Goal: Transaction & Acquisition: Subscribe to service/newsletter

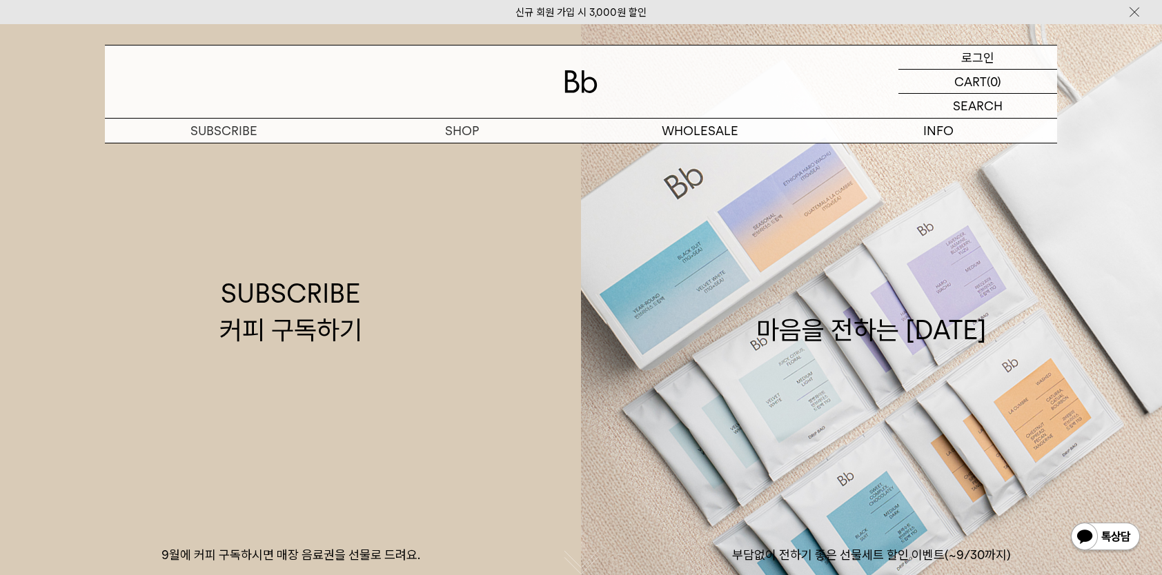
click at [990, 55] on p "로그인" at bounding box center [977, 57] width 33 height 23
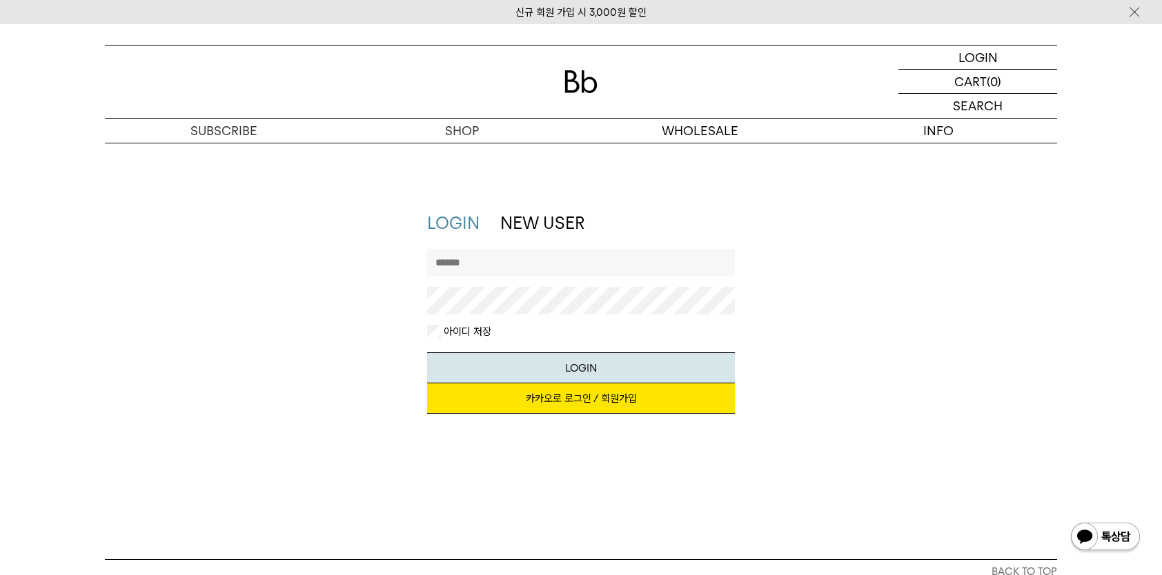
click at [610, 397] on link "카카오로 로그인 / 회원가입" at bounding box center [581, 398] width 308 height 30
click at [482, 266] on input "text" at bounding box center [581, 263] width 308 height 28
click at [584, 366] on button "LOGIN" at bounding box center [581, 367] width 308 height 31
click at [977, 106] on p "검색" at bounding box center [977, 106] width 22 height 24
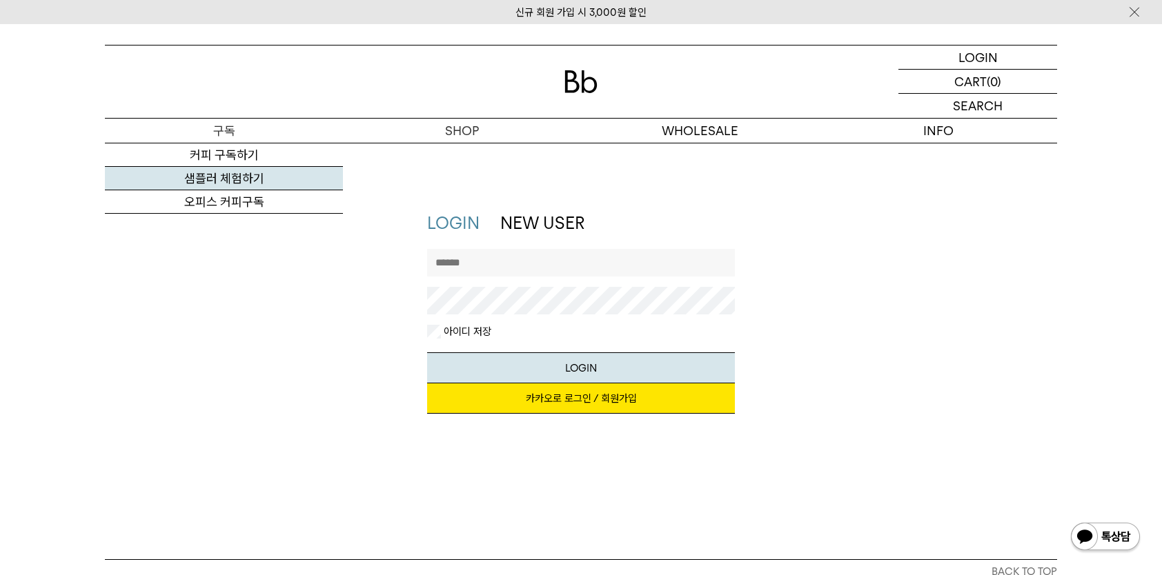
click at [221, 170] on link "샘플러 체험하기" at bounding box center [224, 178] width 238 height 23
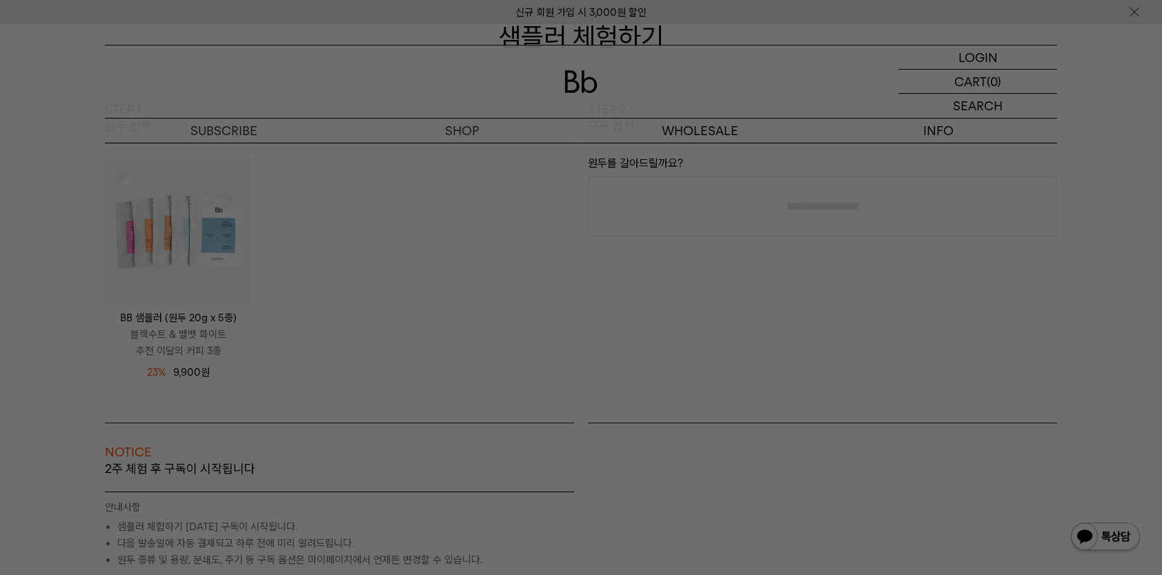
scroll to position [69, 0]
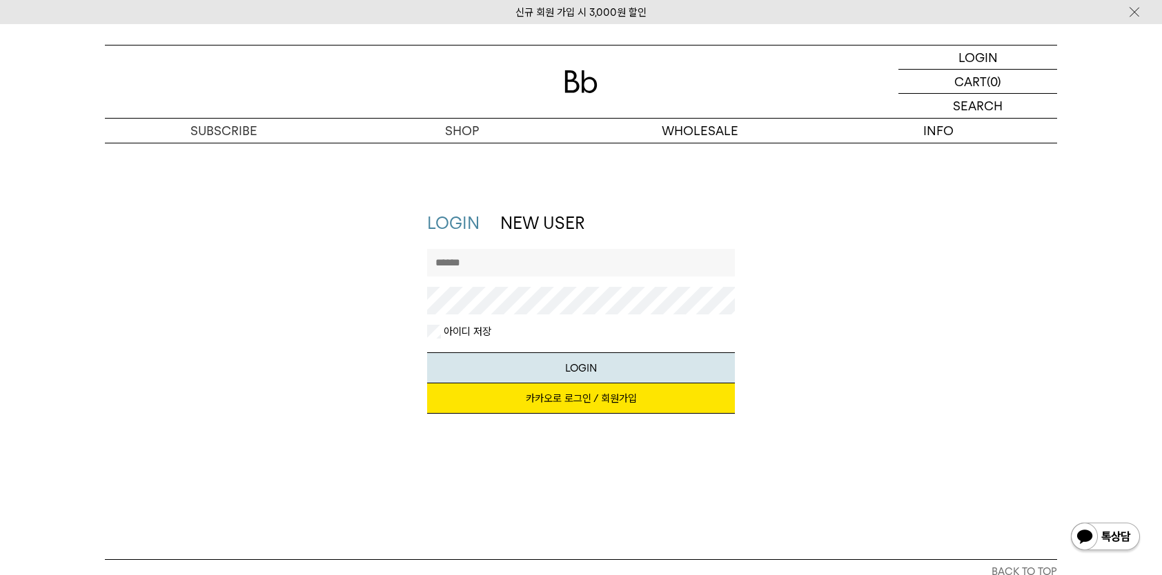
click at [621, 397] on link "카카오로 로그인 / 회원가입" at bounding box center [581, 398] width 308 height 30
click at [532, 226] on link "NEW USER" at bounding box center [542, 223] width 84 height 20
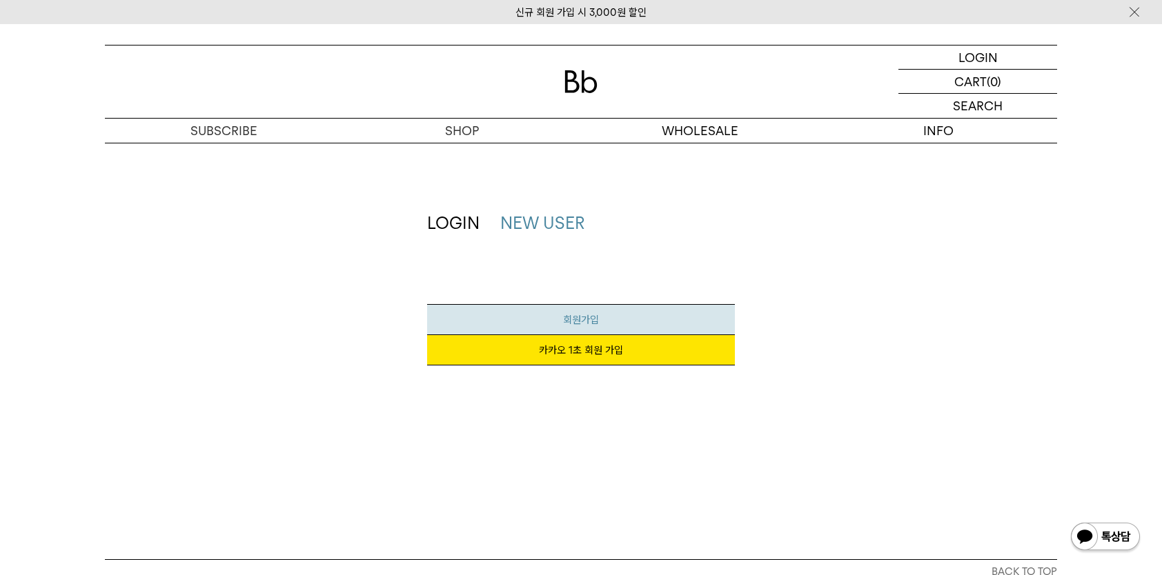
click at [595, 318] on span "회원가입" at bounding box center [581, 320] width 36 height 12
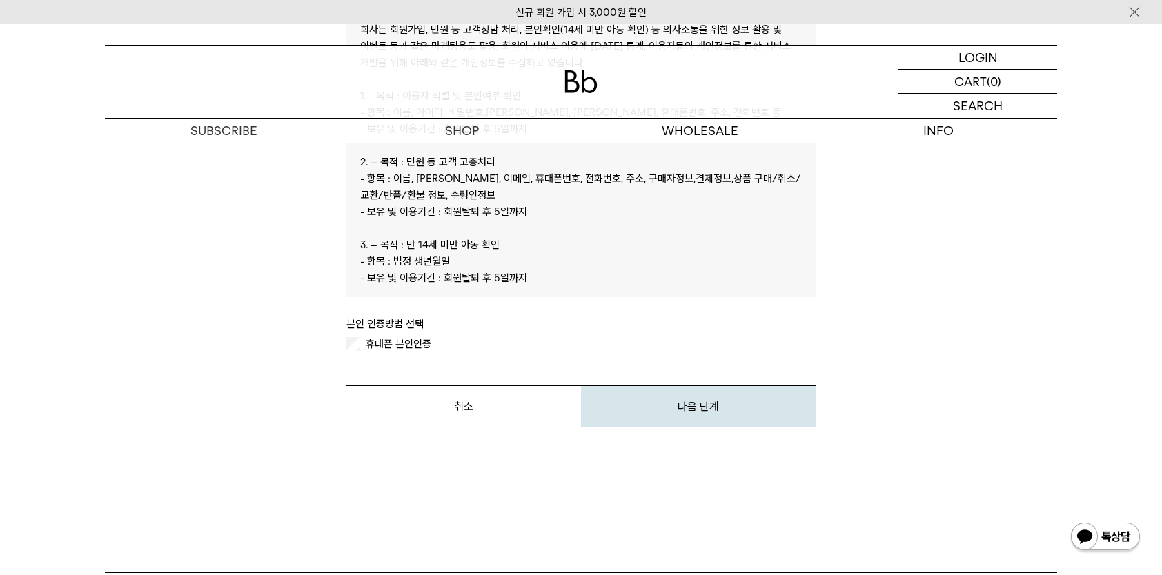
scroll to position [690, 0]
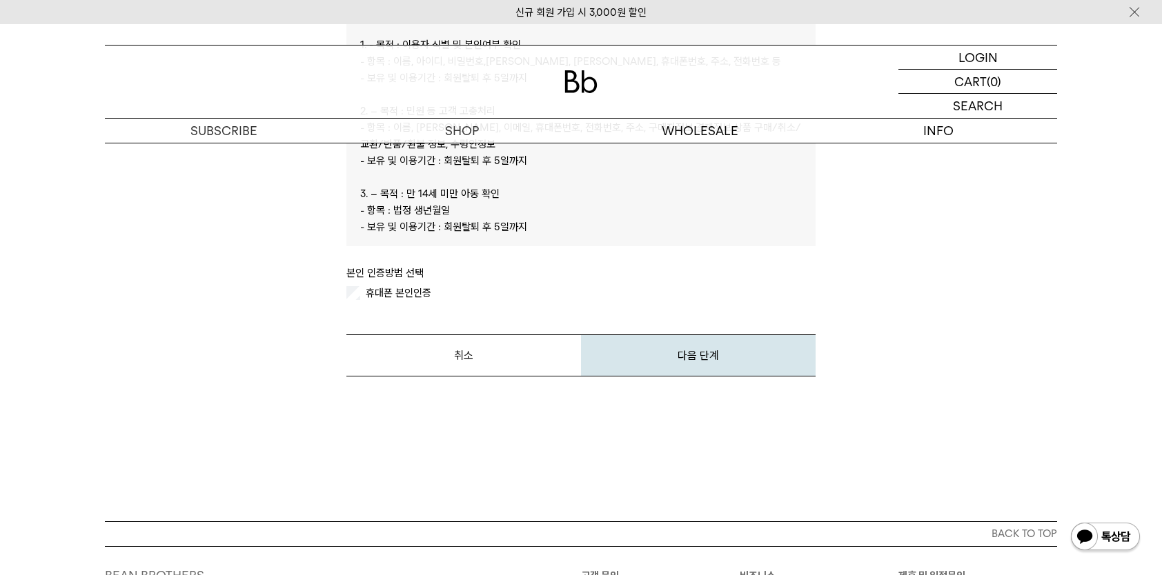
click at [384, 296] on label "휴대폰 본인인증" at bounding box center [397, 293] width 68 height 12
click at [676, 361] on button "다음 단계" at bounding box center [698, 356] width 235 height 42
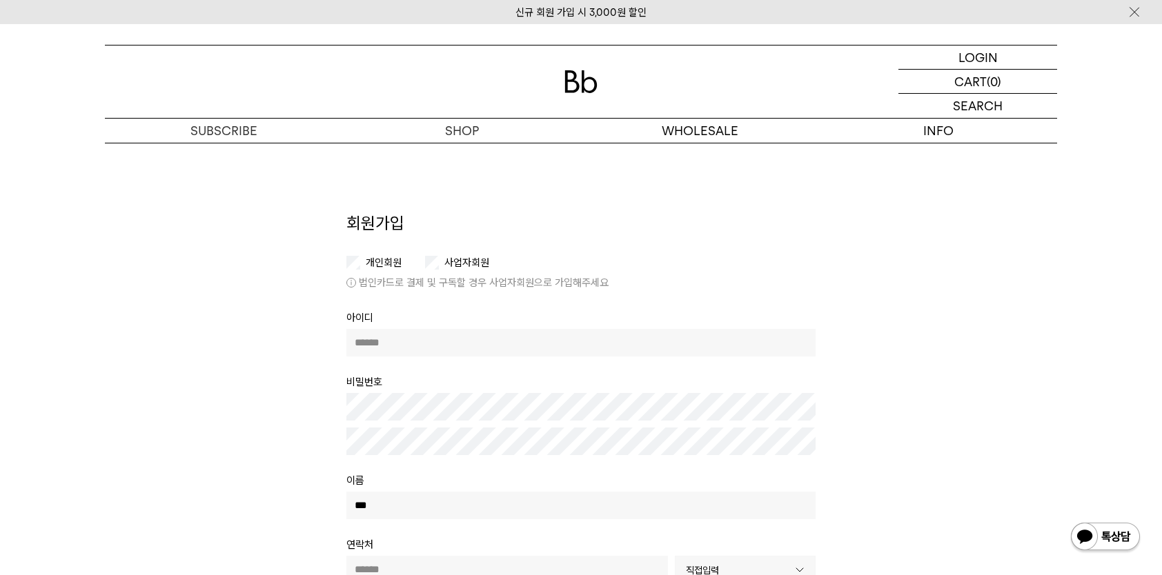
click at [463, 261] on label "사업자회원" at bounding box center [465, 263] width 48 height 12
click at [404, 338] on input "text" at bounding box center [580, 343] width 469 height 28
type input "*********"
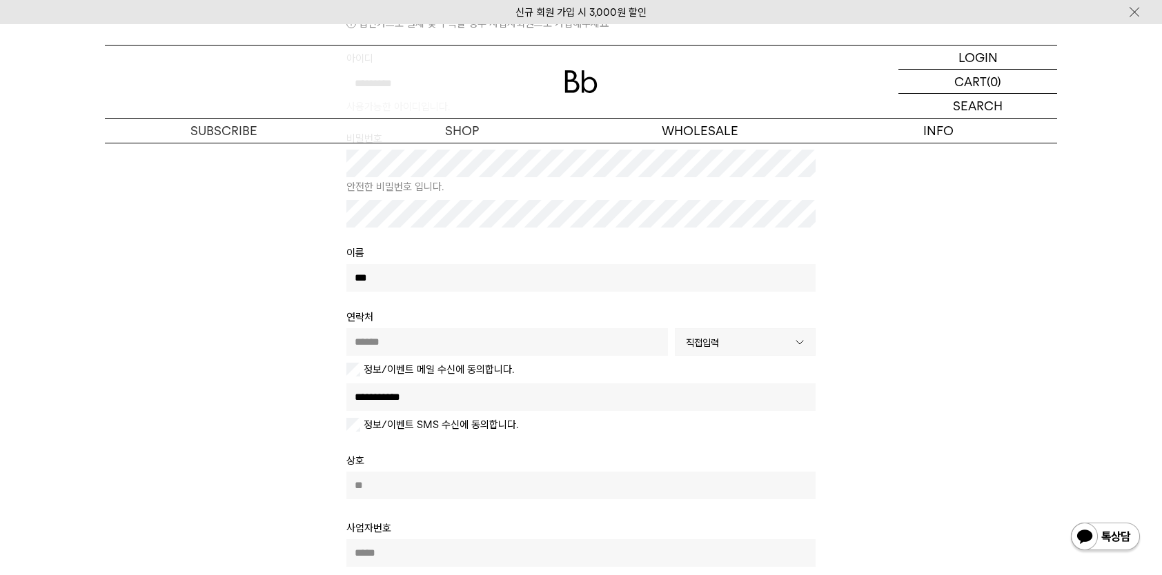
scroll to position [276, 0]
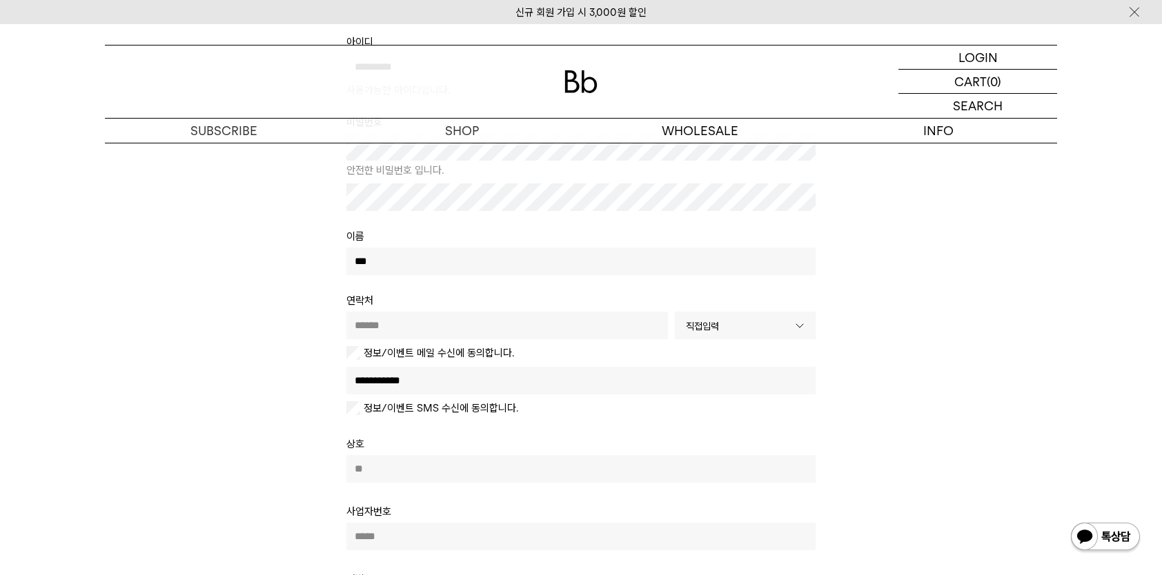
click at [411, 323] on input "text" at bounding box center [506, 326] width 321 height 28
click at [799, 330] on b at bounding box center [799, 325] width 31 height 26
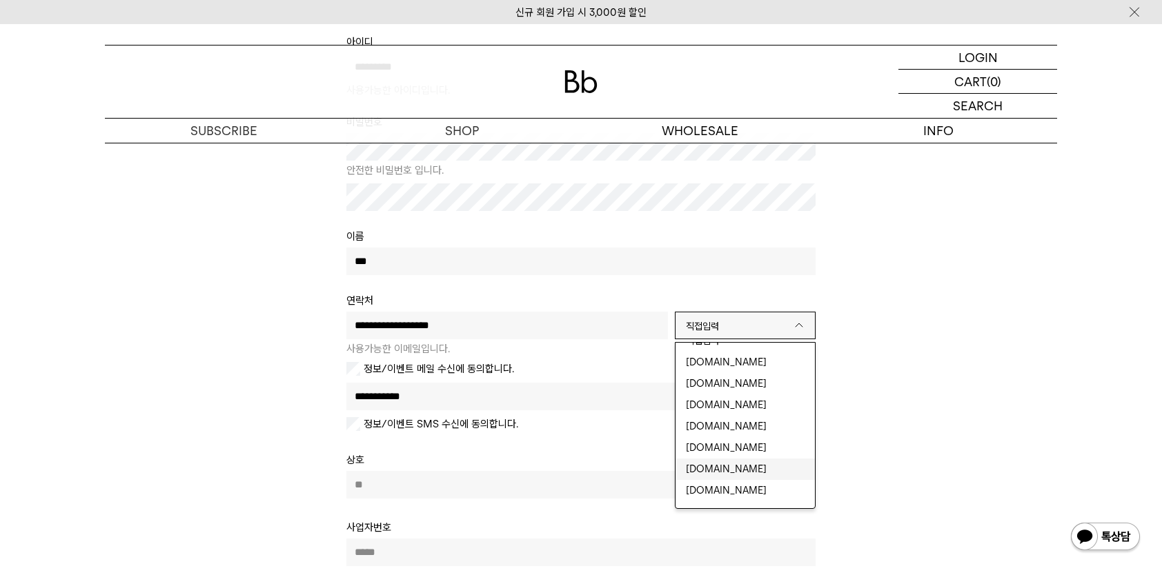
scroll to position [0, 0]
click at [743, 402] on li "hanmail.net" at bounding box center [744, 402] width 139 height 21
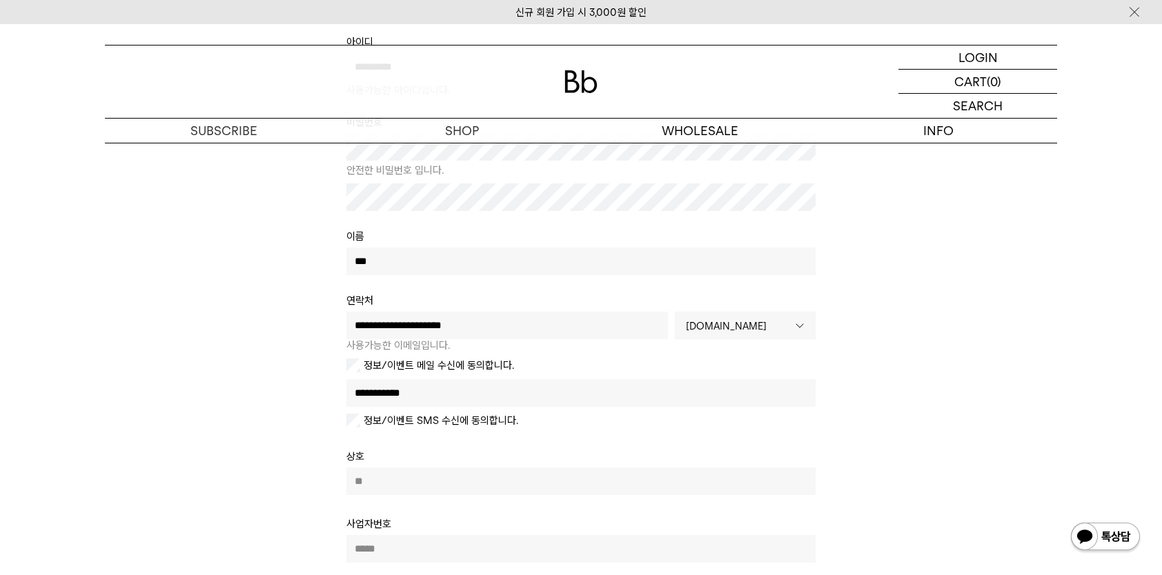
drag, startPoint x: 410, startPoint y: 325, endPoint x: 521, endPoint y: 317, distance: 111.3
click at [521, 317] on input "**********" at bounding box center [506, 326] width 321 height 28
click at [875, 278] on div "회원가입 개인회원 사업자회원 법인카드로 결제 및 구독할 경우 사업자회원으로 가입해주세요 아이디 ********* 사용가능한 아이디입니다. 비밀…" at bounding box center [581, 388] width 966 height 904
click at [915, 291] on div "회원가입 개인회원 사업자회원 법인카드로 결제 및 구독할 경우 사업자회원으로 가입해주세요 아이디 ********* 사용가능한 아이디입니다. 비밀…" at bounding box center [581, 388] width 966 height 904
click at [564, 326] on input "**********" at bounding box center [506, 326] width 321 height 28
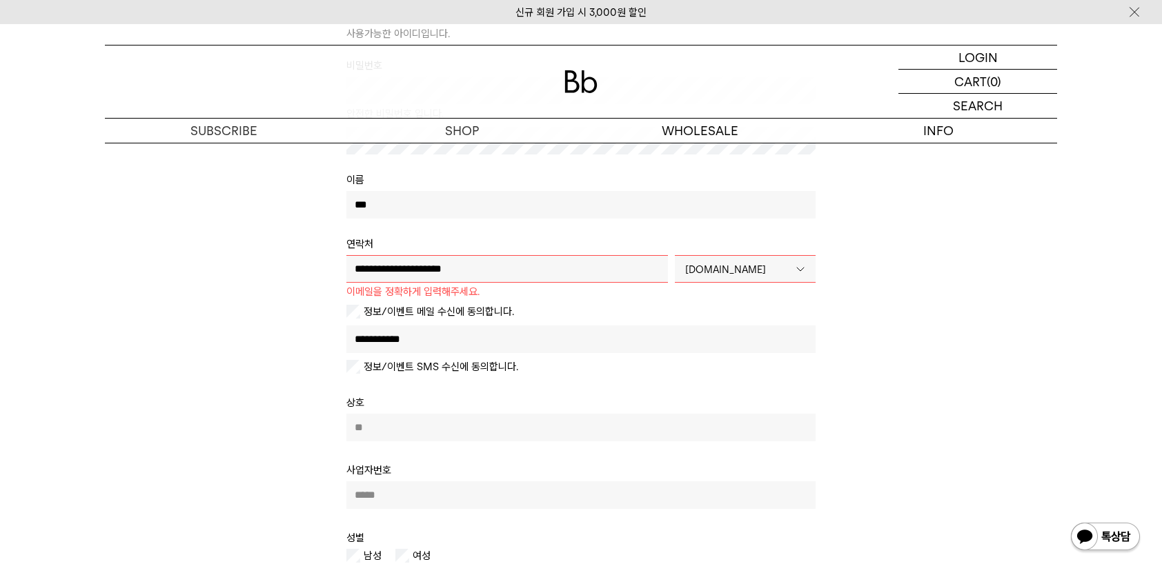
scroll to position [345, 0]
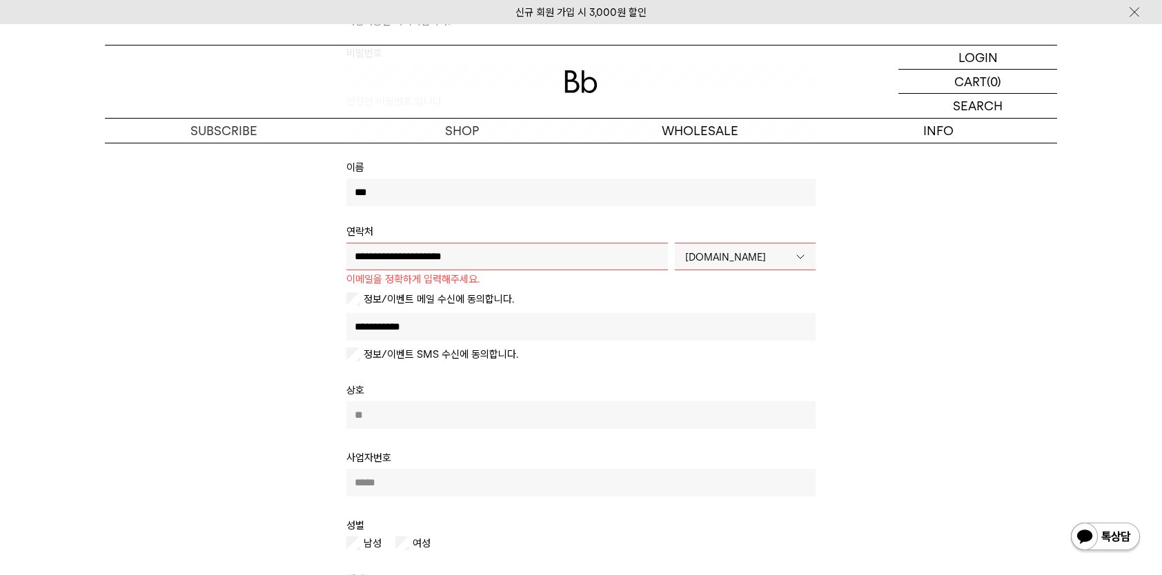
click at [388, 305] on tbody "**********" at bounding box center [580, 173] width 469 height 417
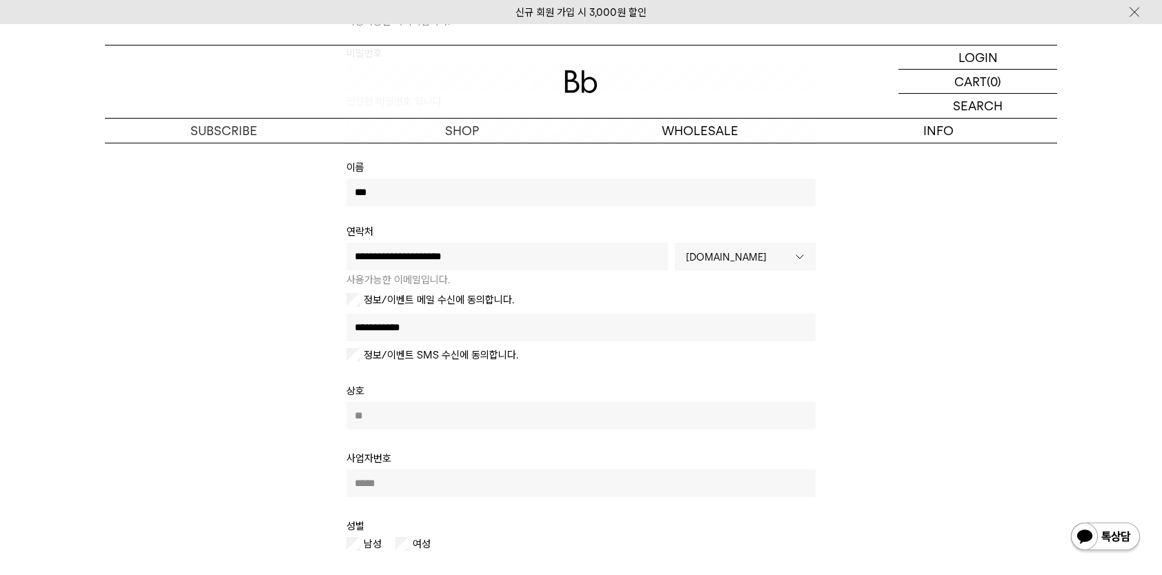
click at [792, 258] on b at bounding box center [799, 256] width 31 height 26
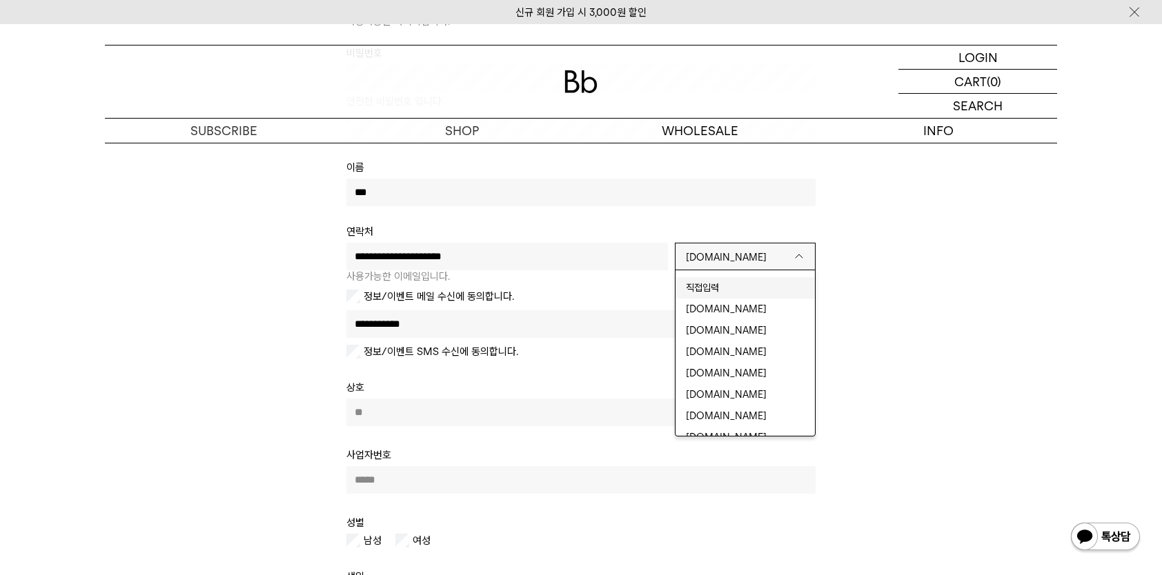
click at [758, 288] on li "직접입력" at bounding box center [744, 287] width 139 height 21
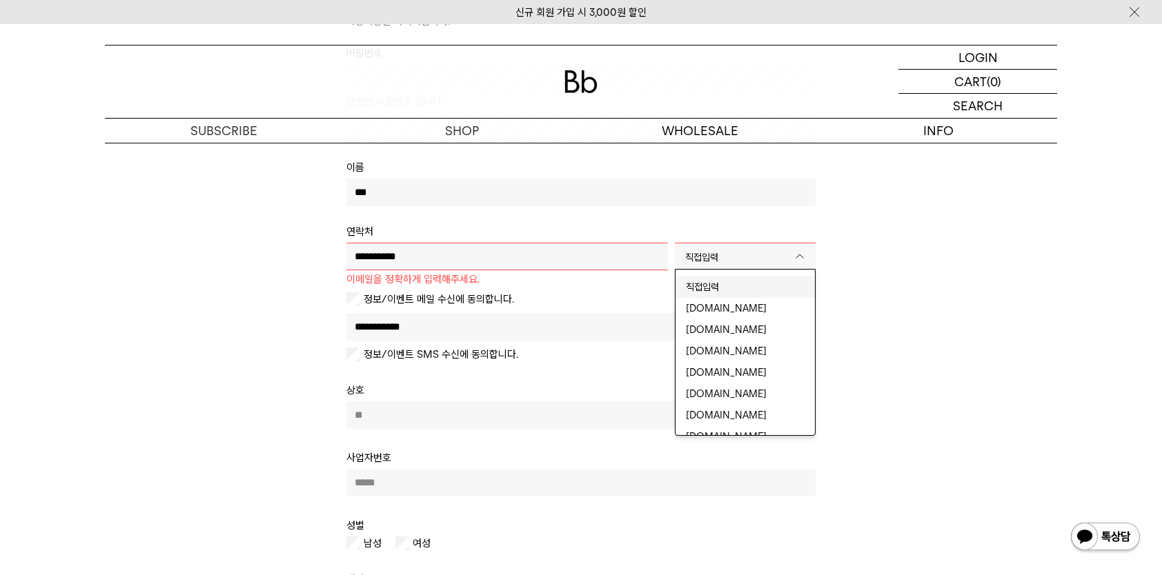
click at [800, 255] on b at bounding box center [799, 256] width 31 height 26
click at [746, 328] on li "hanmail.net" at bounding box center [744, 329] width 139 height 21
type input "**********"
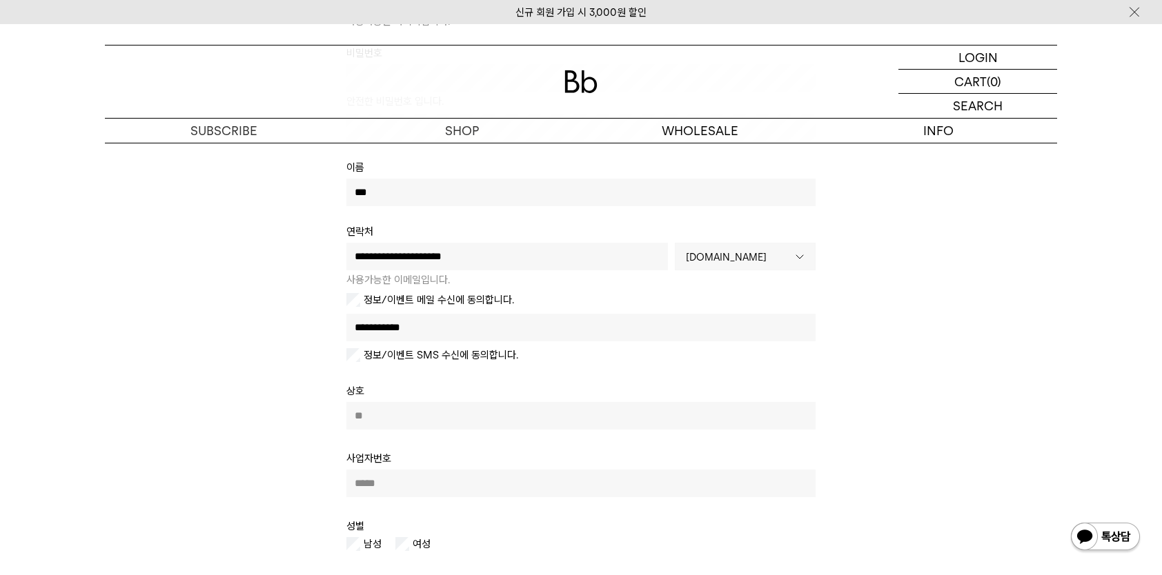
scroll to position [483, 0]
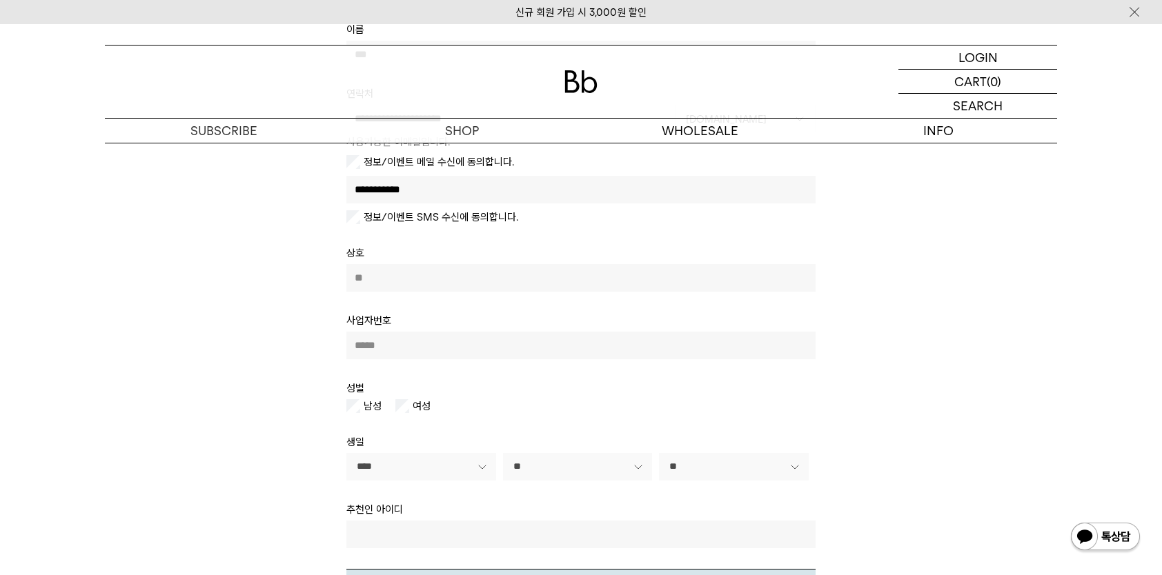
click at [442, 281] on input "text" at bounding box center [580, 278] width 469 height 28
type input "*"
type input "****"
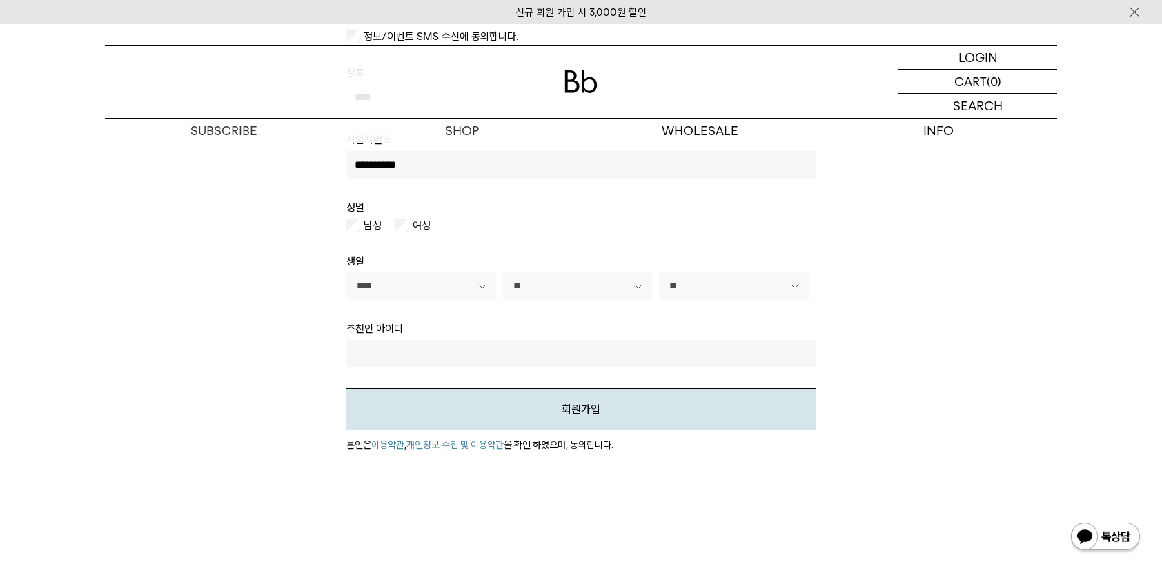
scroll to position [690, 0]
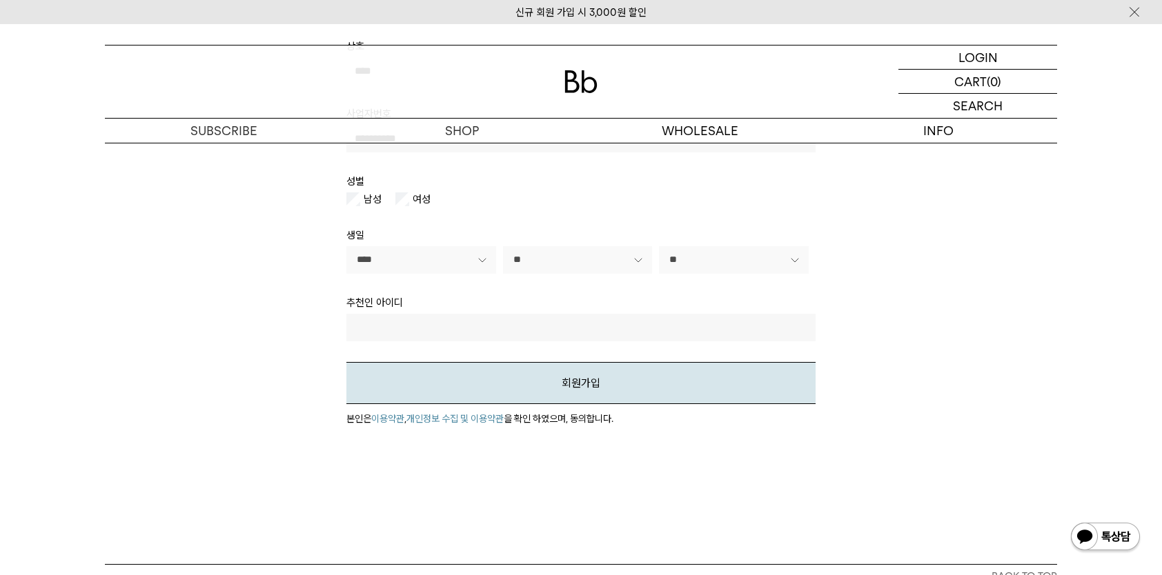
type input "**********"
click at [500, 317] on input "text" at bounding box center [580, 328] width 469 height 28
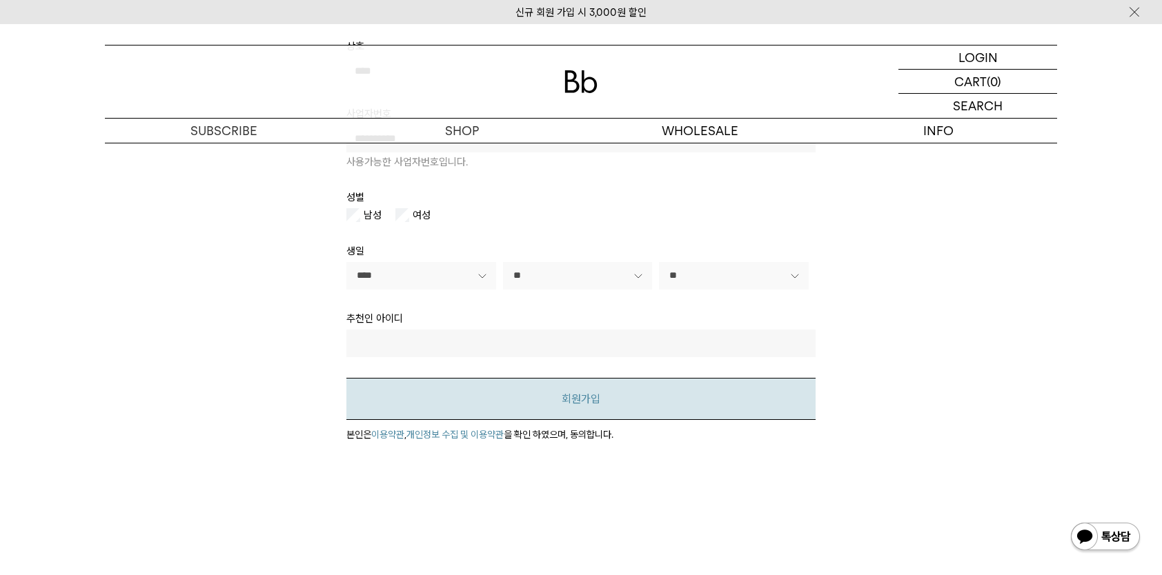
click at [611, 396] on button "회원가입" at bounding box center [580, 399] width 469 height 42
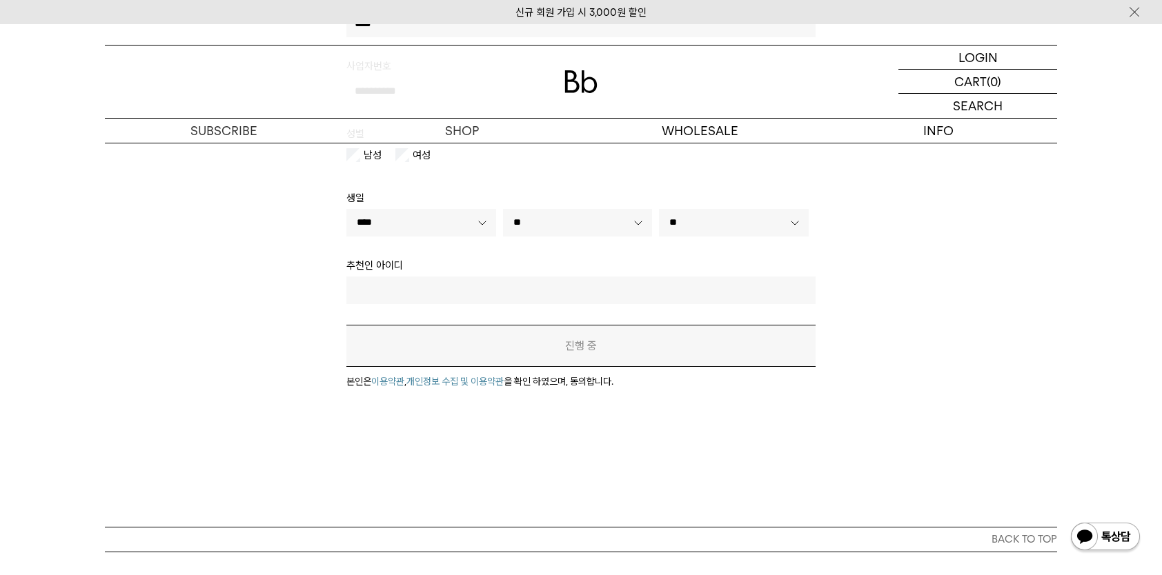
scroll to position [658, 0]
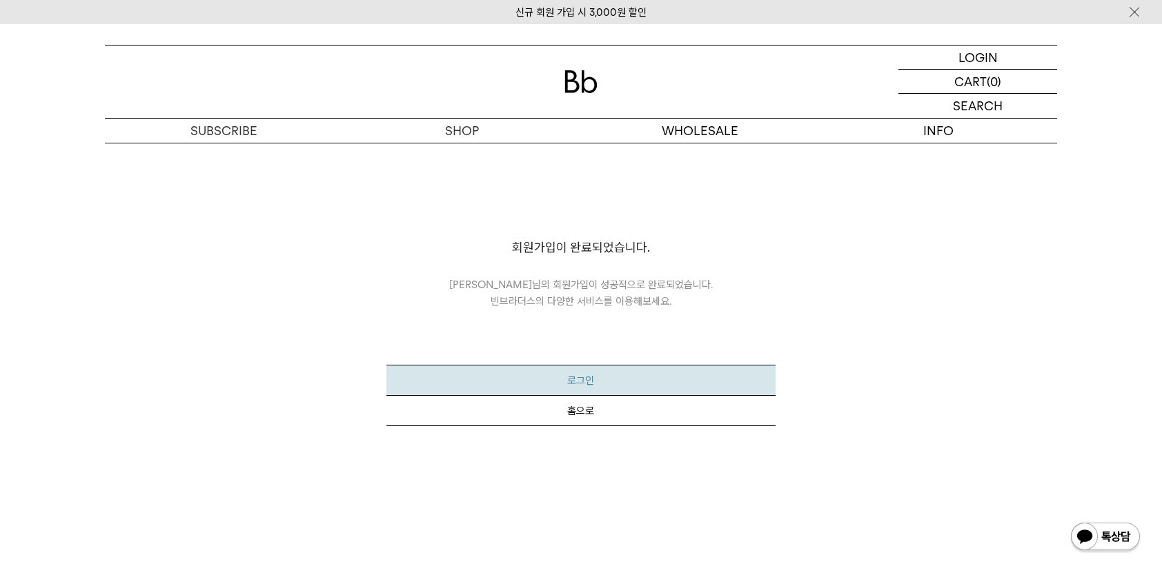
click at [606, 378] on button "로그인" at bounding box center [580, 380] width 388 height 31
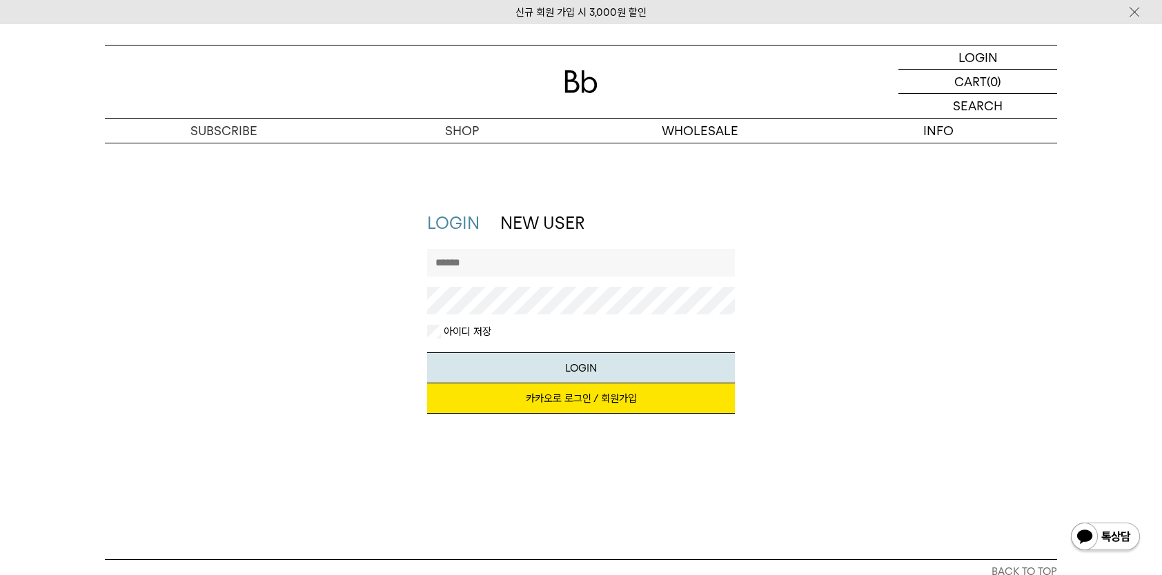
click at [633, 259] on input "text" at bounding box center [581, 263] width 308 height 28
click at [427, 352] on button "LOGIN" at bounding box center [581, 367] width 308 height 31
click at [422, 300] on div "**********" at bounding box center [581, 320] width 322 height 216
drag, startPoint x: 587, startPoint y: 360, endPoint x: 597, endPoint y: 357, distance: 10.0
click at [587, 360] on button "LOGIN" at bounding box center [581, 367] width 308 height 31
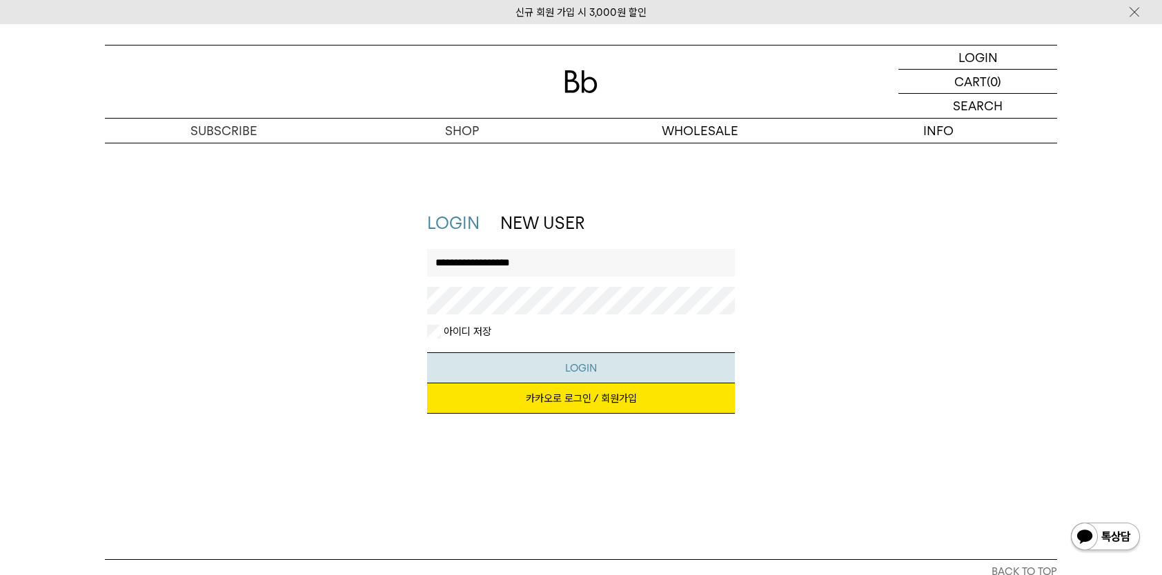
drag, startPoint x: 581, startPoint y: 364, endPoint x: 601, endPoint y: 360, distance: 21.1
click at [581, 363] on button "LOGIN" at bounding box center [581, 367] width 308 height 31
drag, startPoint x: 489, startPoint y: 263, endPoint x: 598, endPoint y: 260, distance: 109.0
click at [598, 260] on input "**********" at bounding box center [581, 263] width 308 height 28
type input "*********"
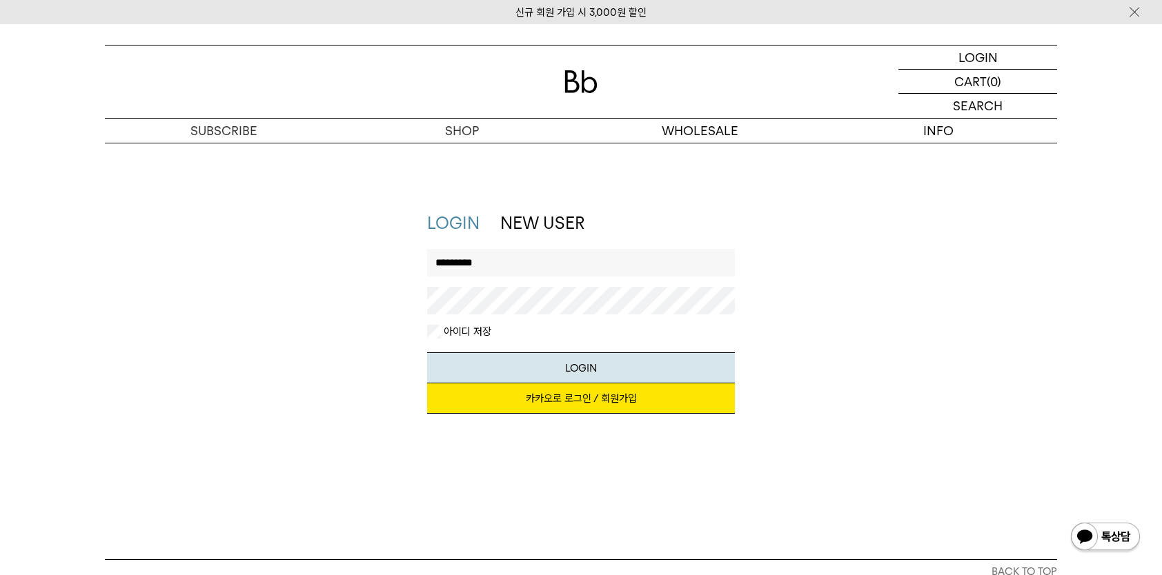
drag, startPoint x: 846, startPoint y: 247, endPoint x: 883, endPoint y: 241, distance: 37.7
click at [846, 247] on div "LOGIN NEW USER 지금 가입하시면 3,000원 쿠폰과 매월 회원 전용 커피 혜택을 드려요. 카카오로 로그인 / 회원가입 아이디로 로그…" at bounding box center [581, 320] width 966 height 216
click at [595, 366] on button "LOGIN" at bounding box center [581, 367] width 308 height 31
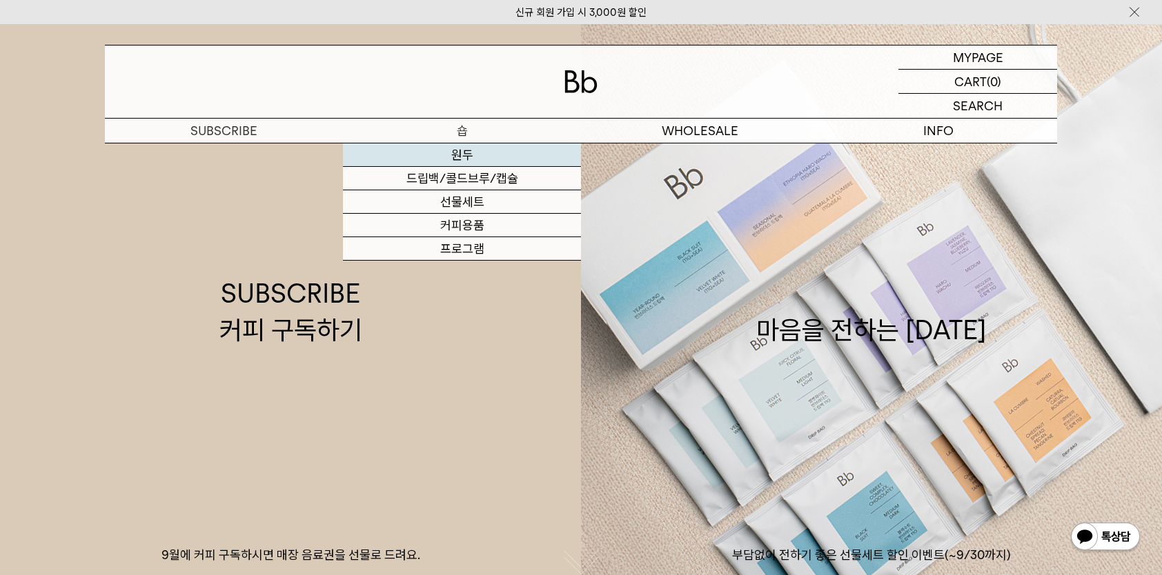
click at [439, 151] on link "원두" at bounding box center [462, 154] width 238 height 23
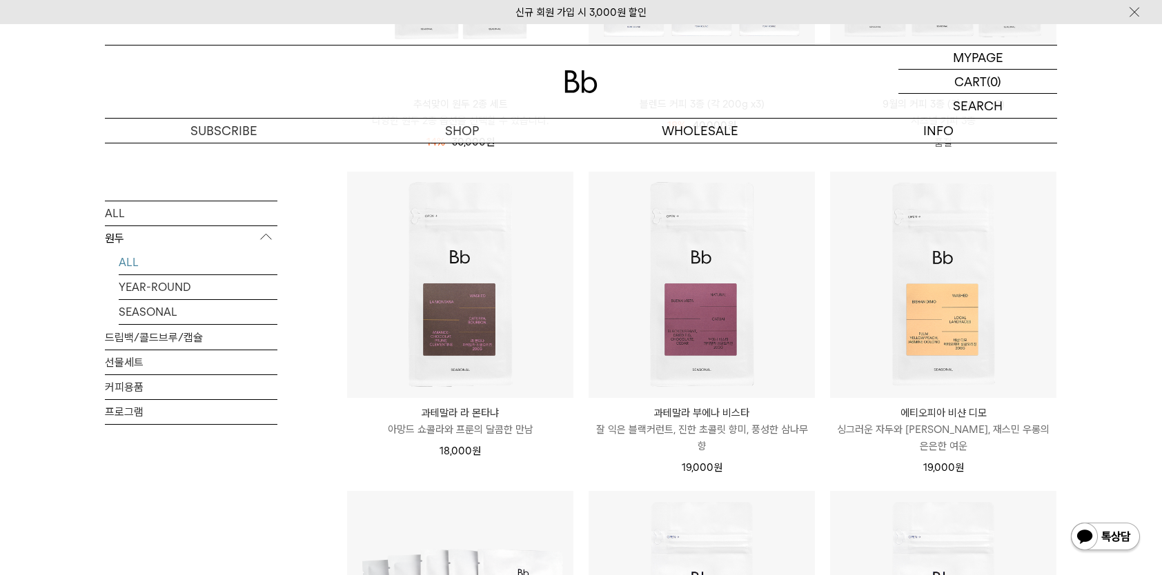
scroll to position [552, 0]
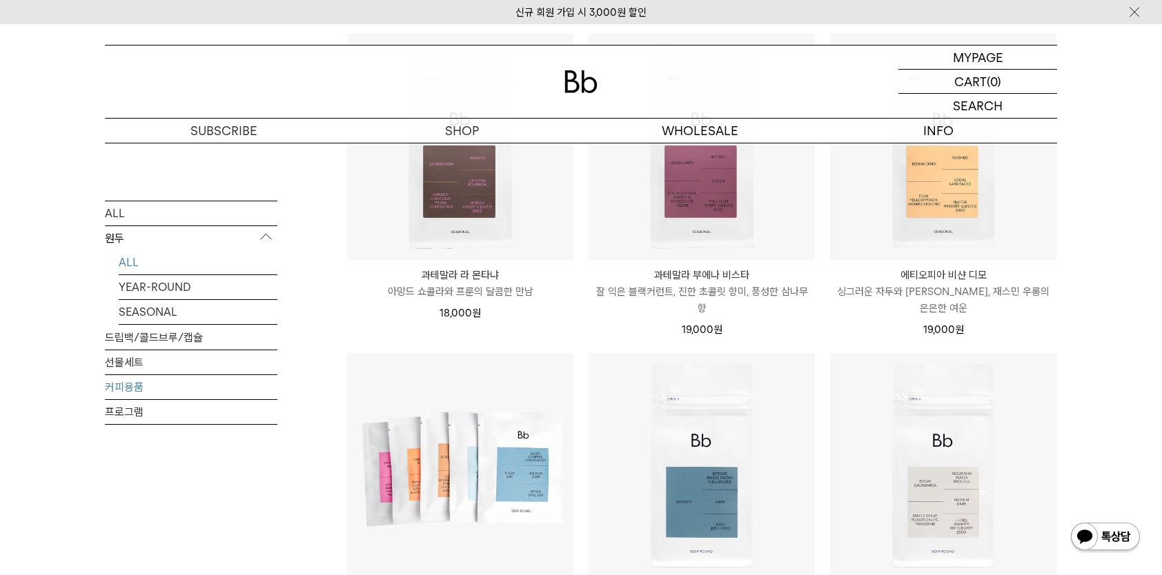
click at [175, 394] on link "커피용품" at bounding box center [191, 387] width 172 height 24
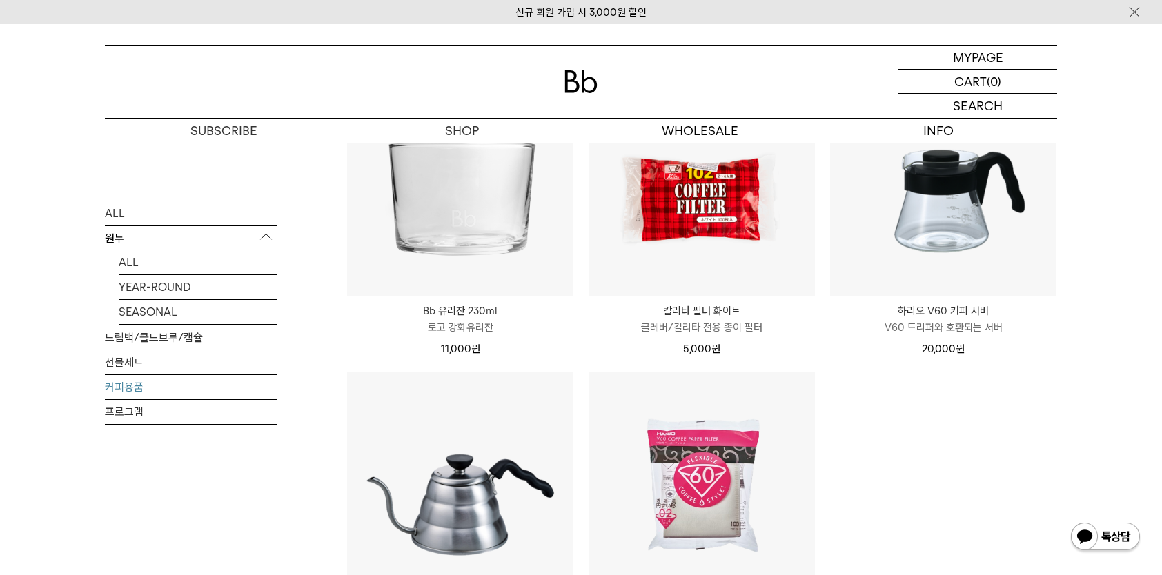
scroll to position [414, 0]
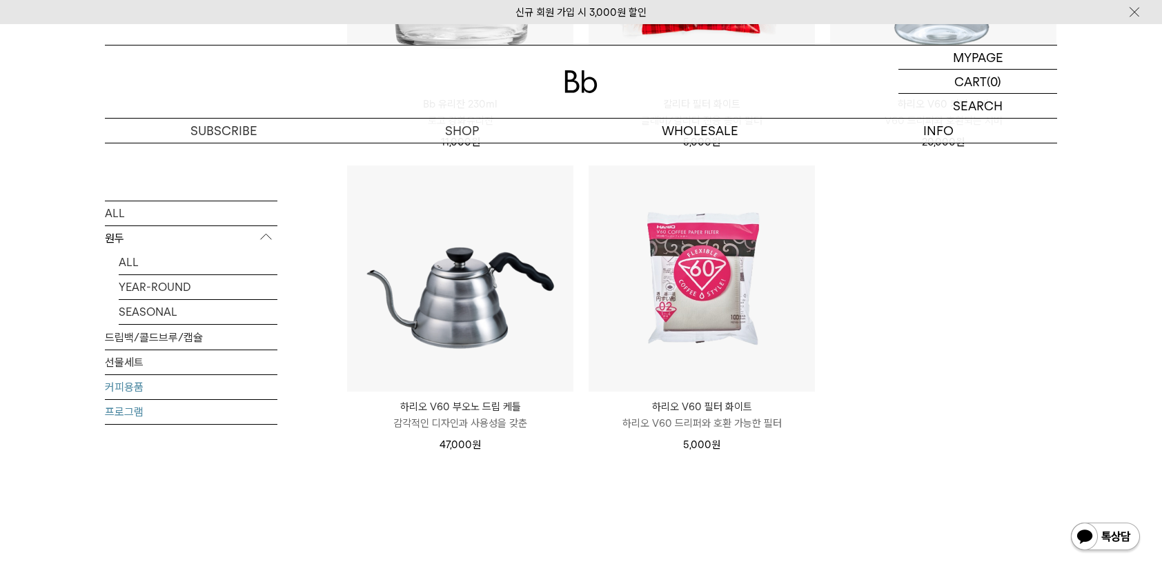
click at [141, 419] on link "프로그램" at bounding box center [191, 411] width 172 height 24
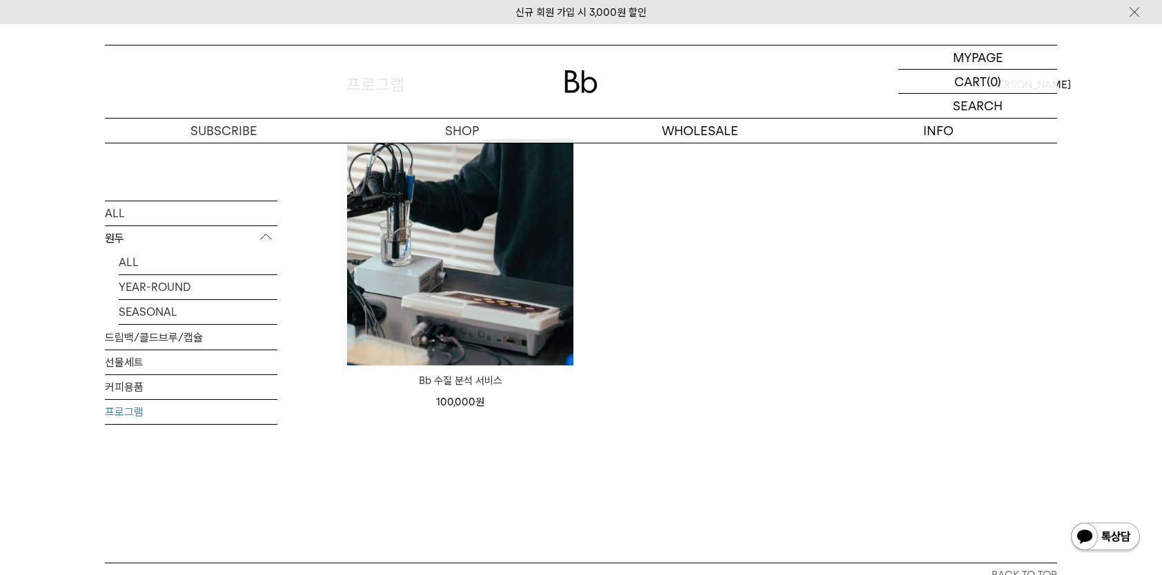
scroll to position [138, 0]
click at [131, 367] on link "선물세트" at bounding box center [191, 362] width 172 height 24
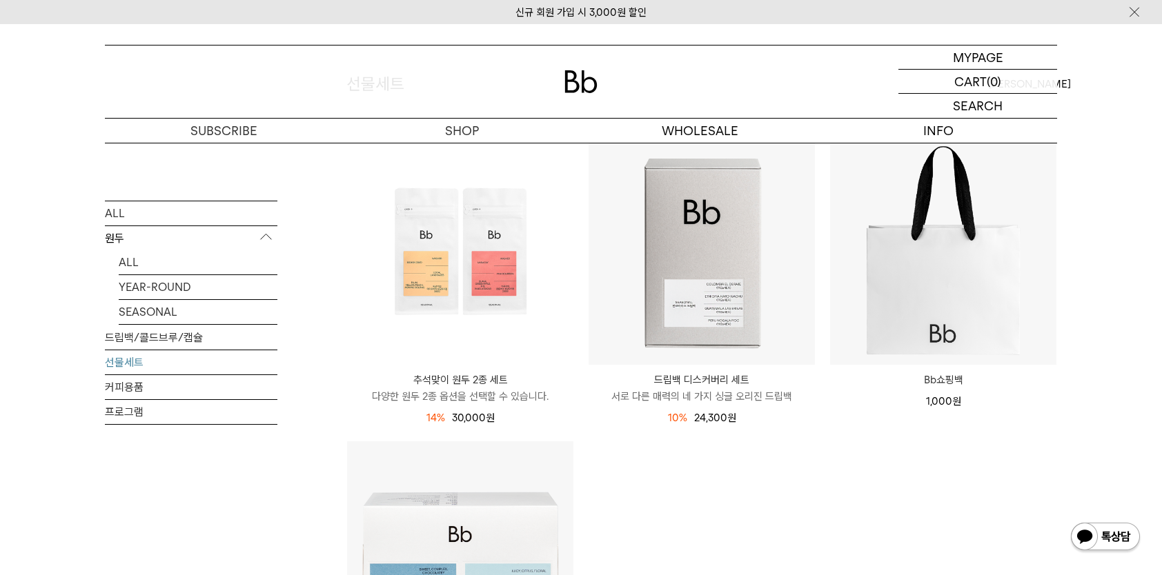
scroll to position [345, 0]
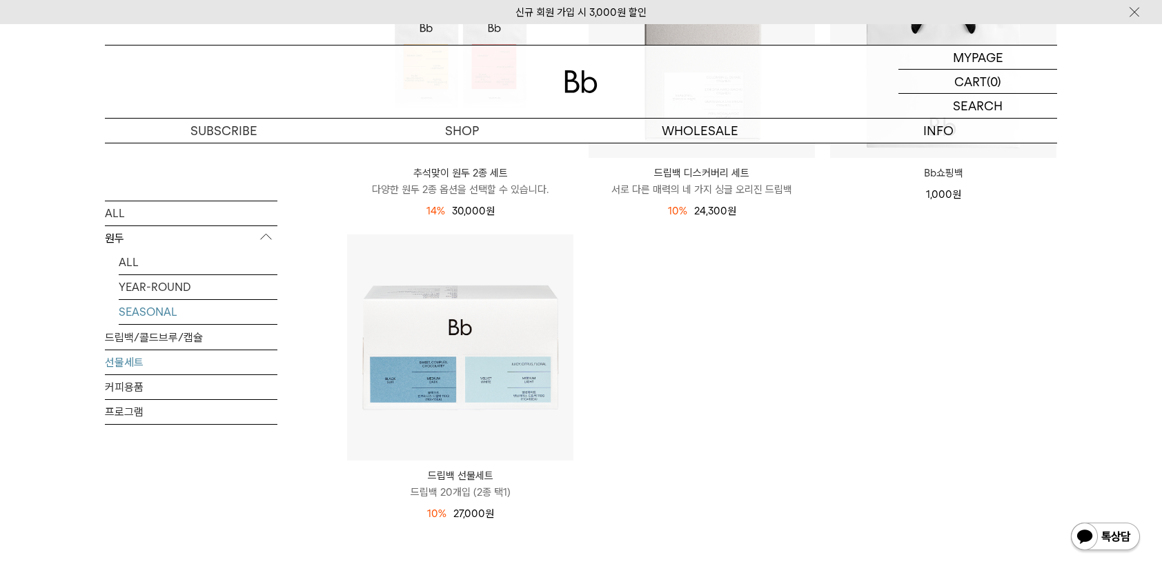
click at [168, 313] on link "SEASONAL" at bounding box center [198, 311] width 159 height 24
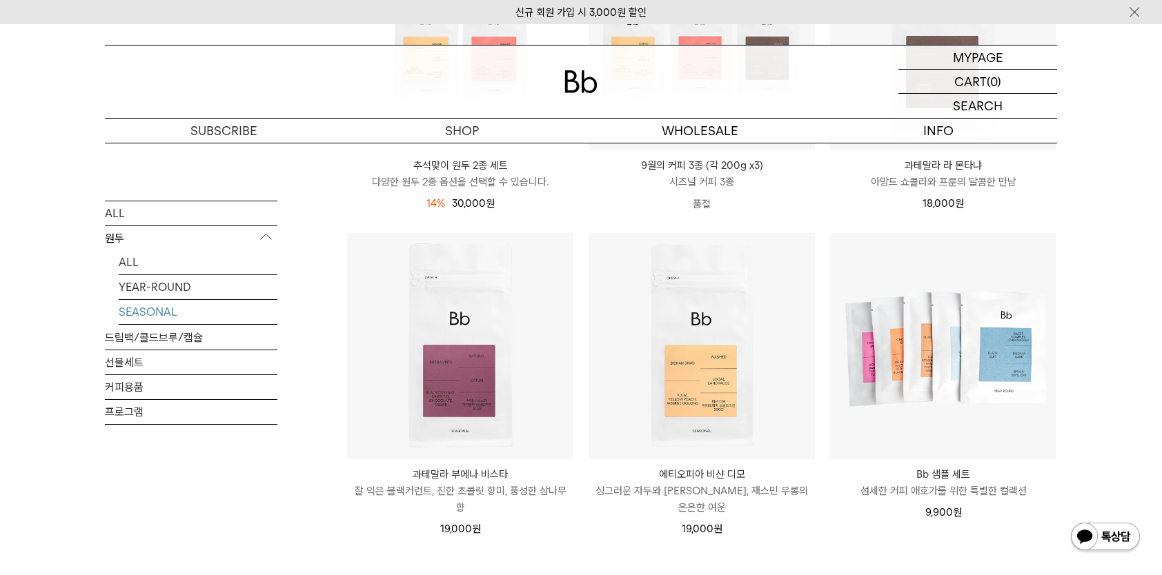
scroll to position [414, 0]
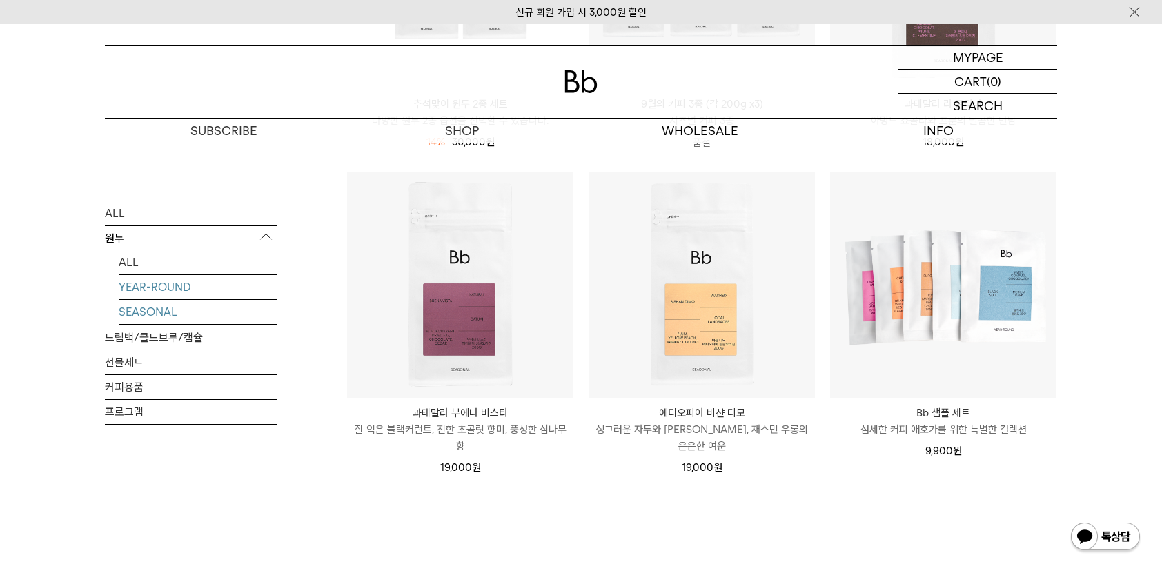
click at [203, 286] on link "YEAR-ROUND" at bounding box center [198, 287] width 159 height 24
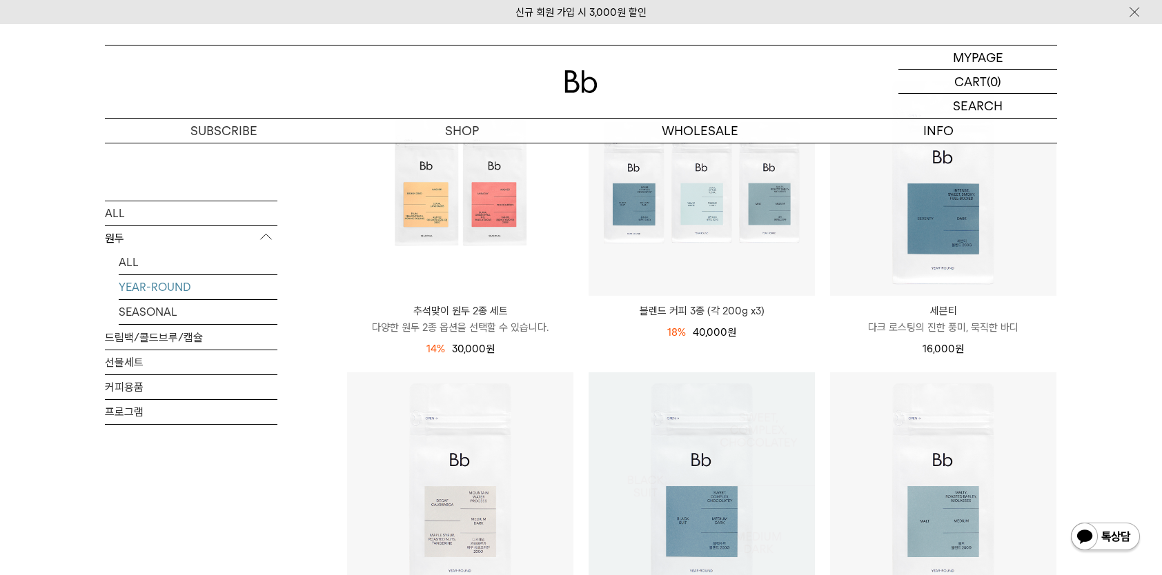
scroll to position [207, 0]
click at [697, 128] on p "도매" at bounding box center [700, 131] width 238 height 24
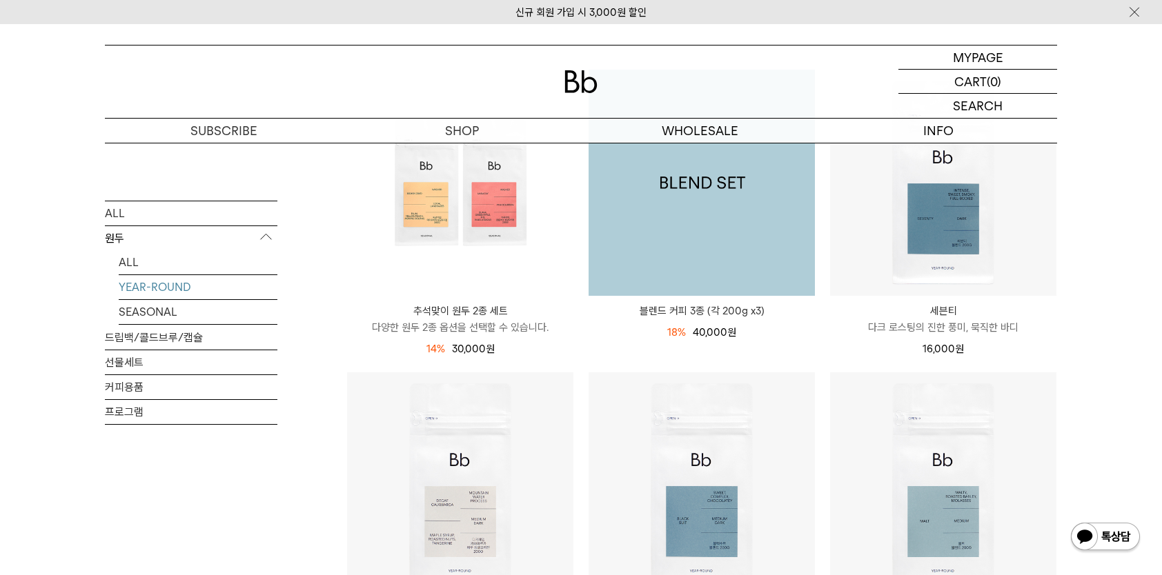
click at [702, 185] on img at bounding box center [701, 183] width 226 height 226
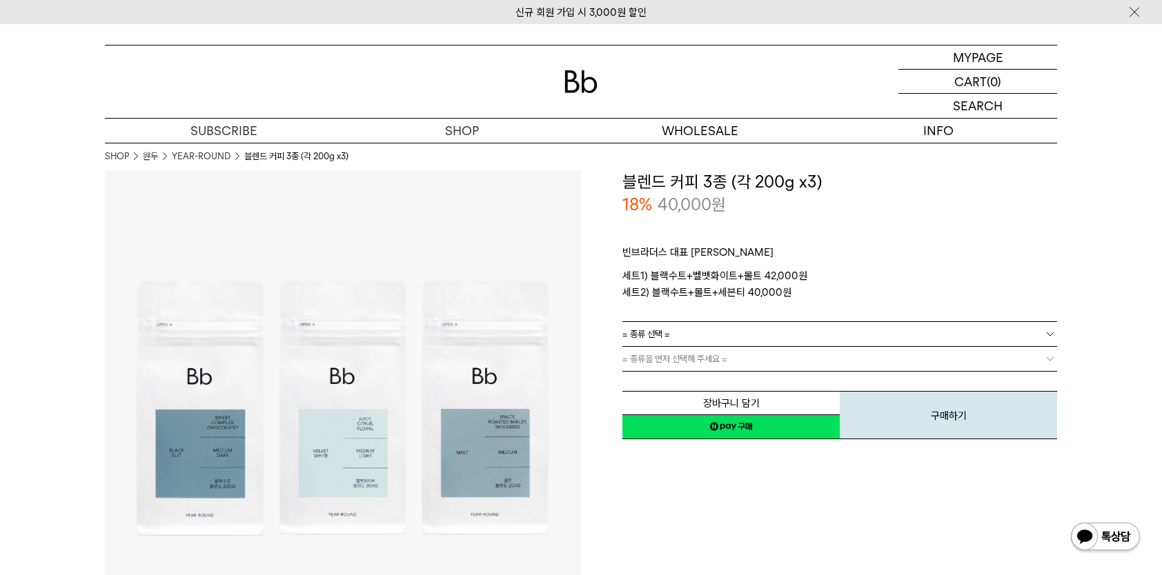
click at [731, 364] on link "= 종류을 먼저 선택해 주세요 =" at bounding box center [839, 359] width 435 height 24
click at [1049, 332] on b at bounding box center [1050, 334] width 14 height 14
click at [817, 364] on li "블랙수트+벨벳화이트+몰트" at bounding box center [846, 359] width 421 height 25
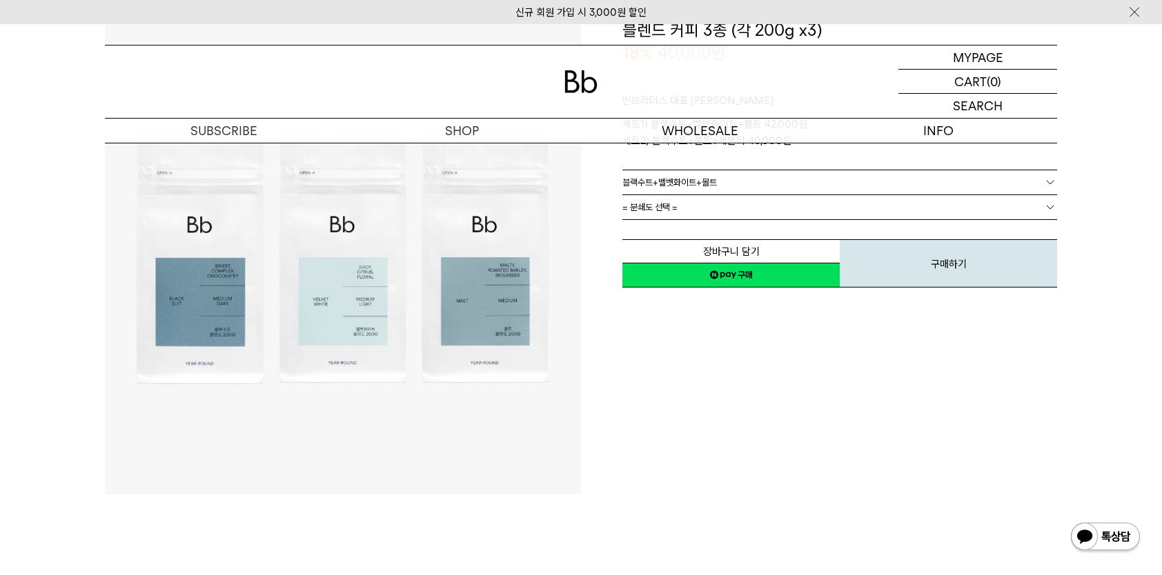
scroll to position [138, 0]
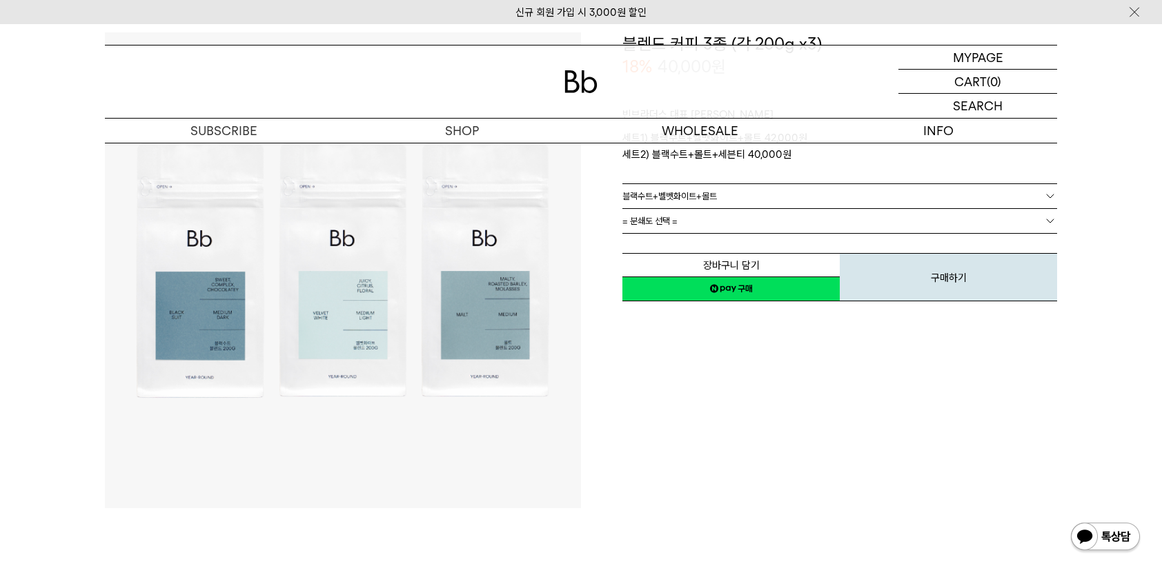
click at [801, 218] on link "= 분쇄도 선택 =" at bounding box center [839, 221] width 435 height 24
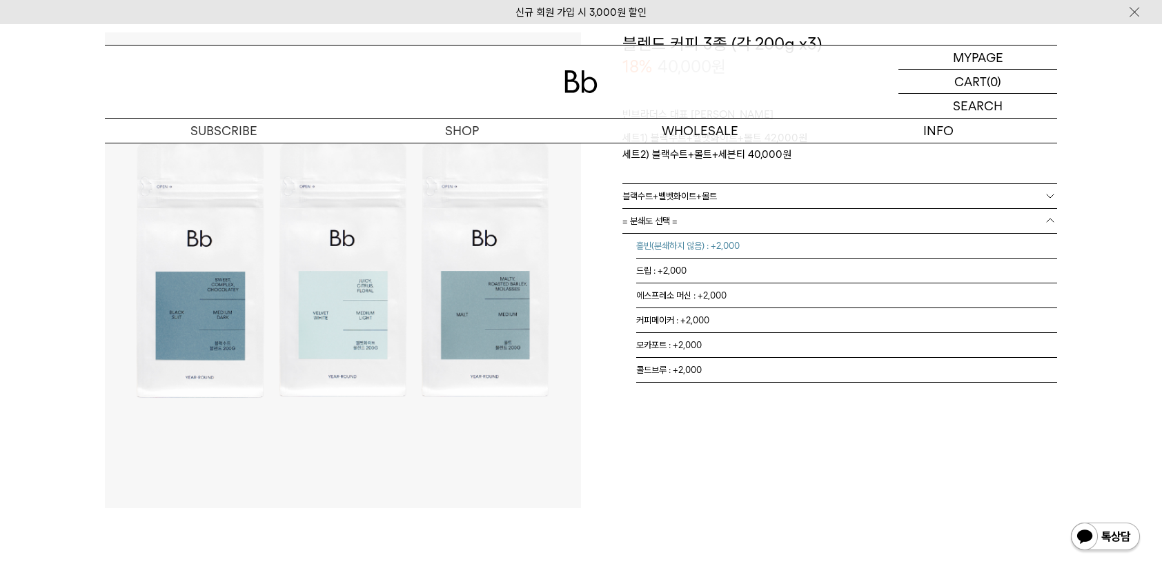
click at [726, 248] on li "홀빈(분쇄하지 않음) : +2,000" at bounding box center [846, 246] width 421 height 25
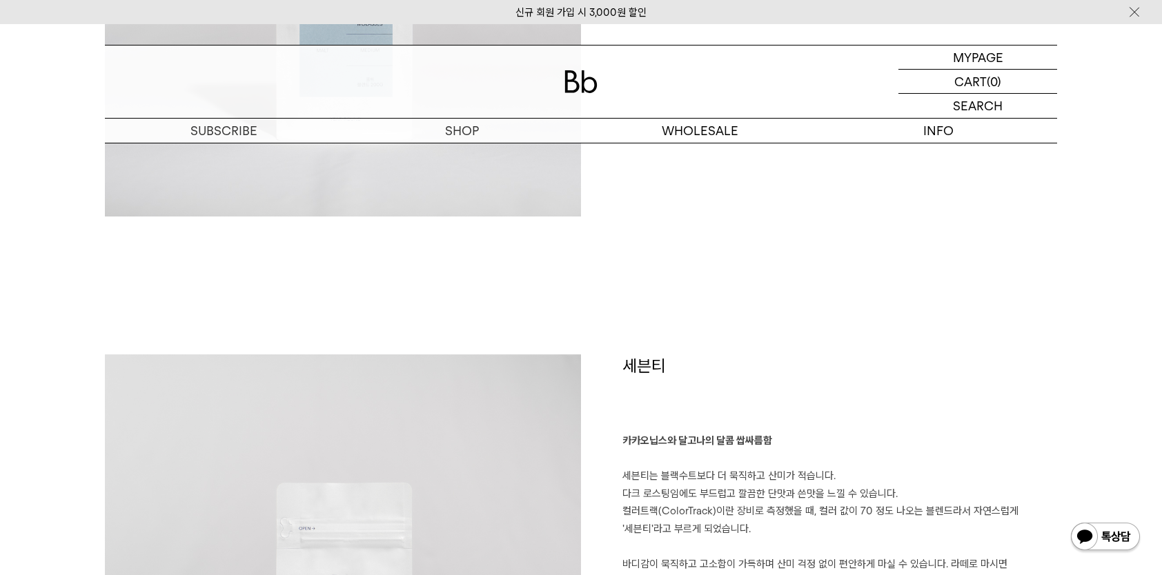
scroll to position [2552, 0]
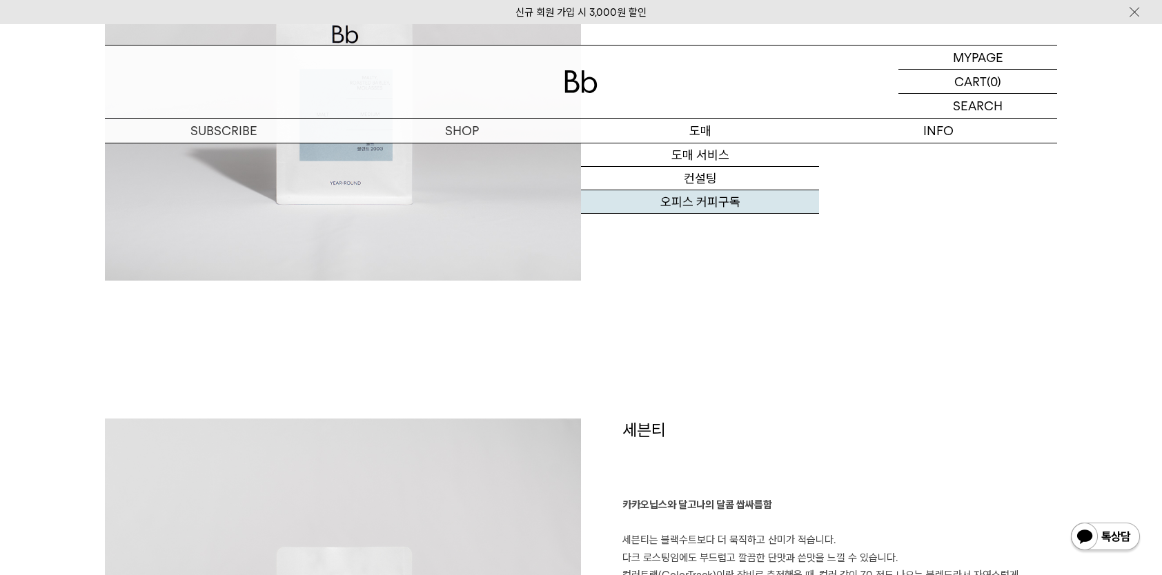
click at [709, 203] on link "오피스 커피구독" at bounding box center [700, 201] width 238 height 23
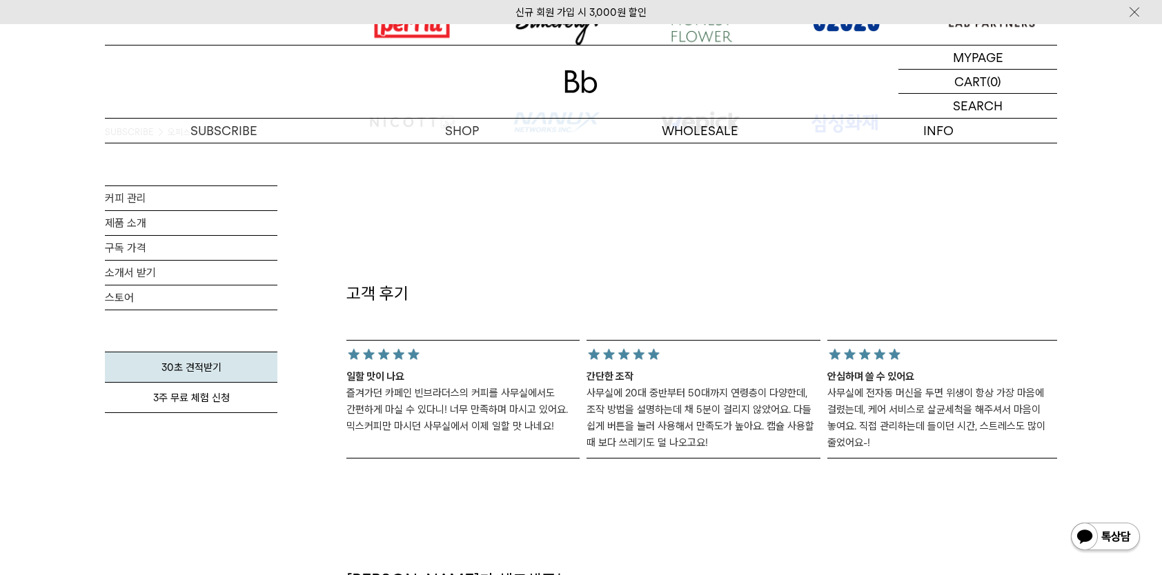
scroll to position [1379, 0]
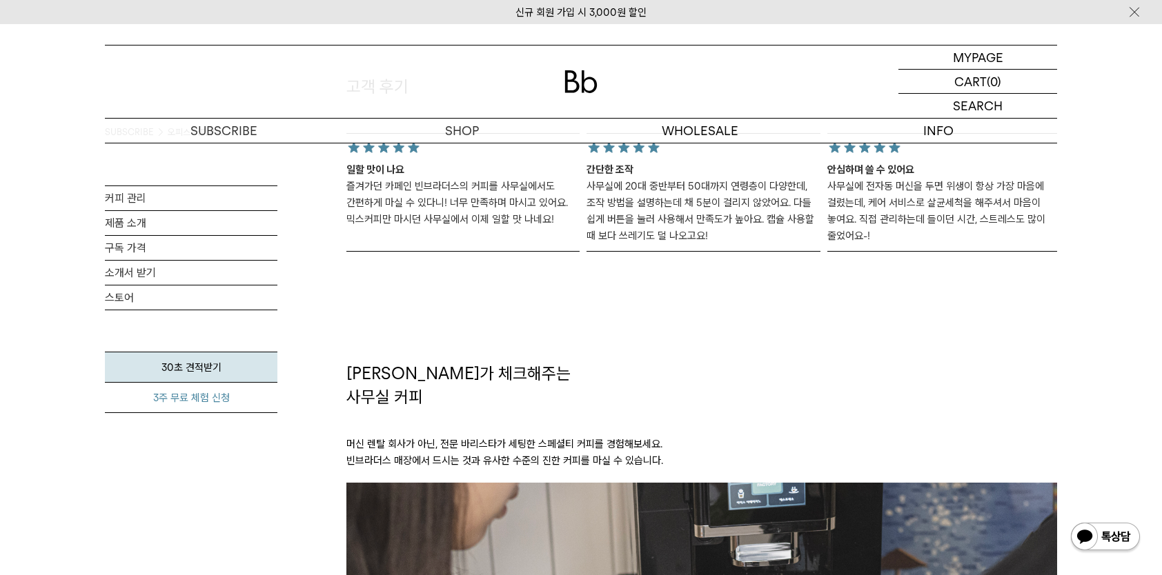
click at [218, 392] on link "3주 무료 체험 신청" at bounding box center [191, 398] width 172 height 30
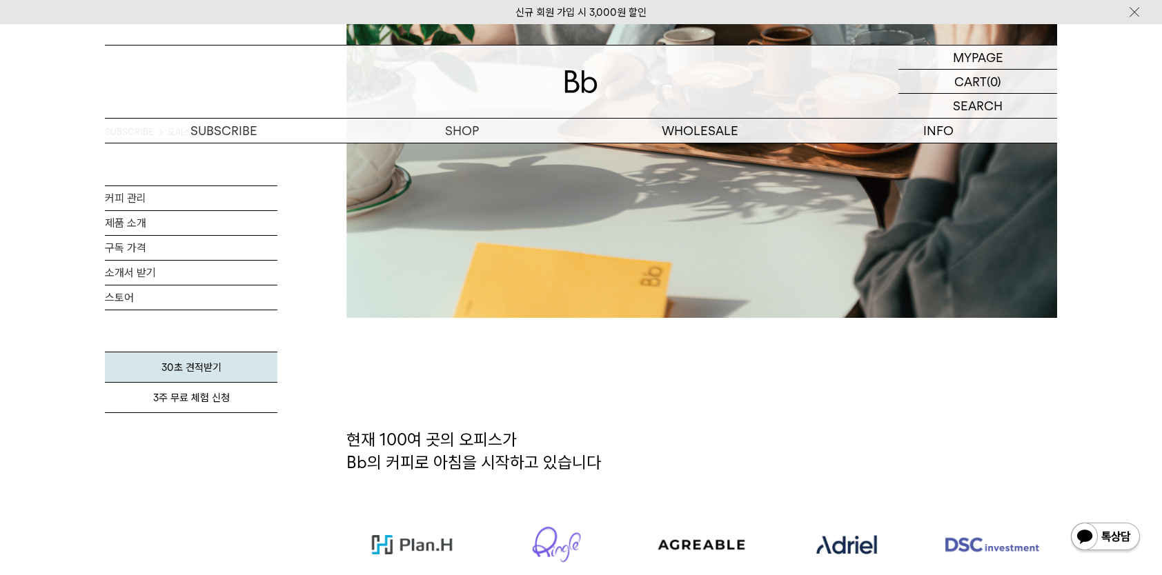
scroll to position [276, 0]
